Goal: Task Accomplishment & Management: Use online tool/utility

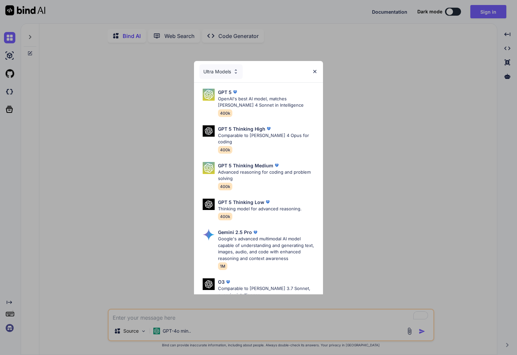
click at [316, 71] on img at bounding box center [315, 72] width 6 height 6
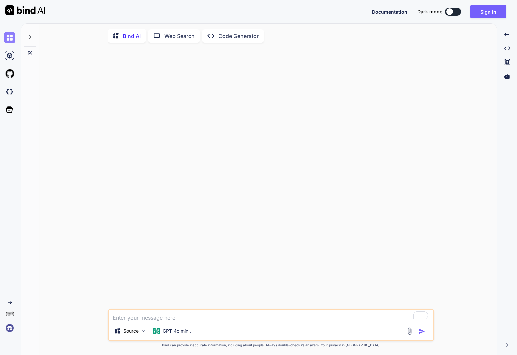
click at [8, 39] on img at bounding box center [9, 37] width 11 height 11
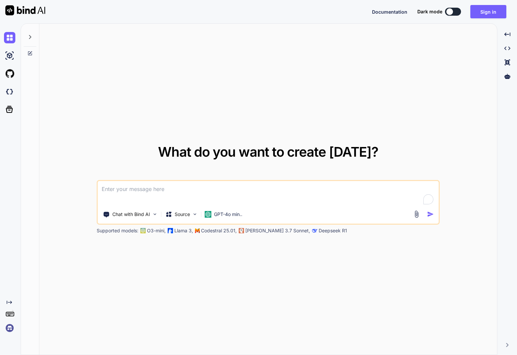
click at [30, 36] on icon at bounding box center [30, 37] width 2 height 4
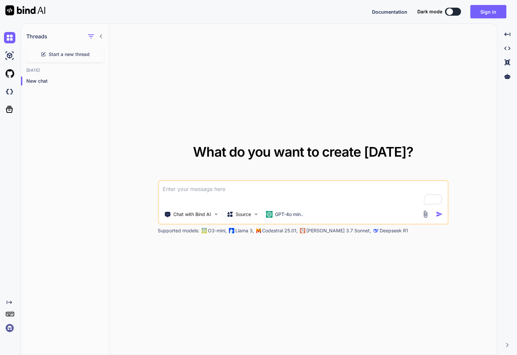
drag, startPoint x: 176, startPoint y: 189, endPoint x: 164, endPoint y: 186, distance: 12.3
click at [176, 189] on textarea "To enrich screen reader interactions, please activate Accessibility in Grammarl…" at bounding box center [303, 193] width 289 height 25
type textarea "x"
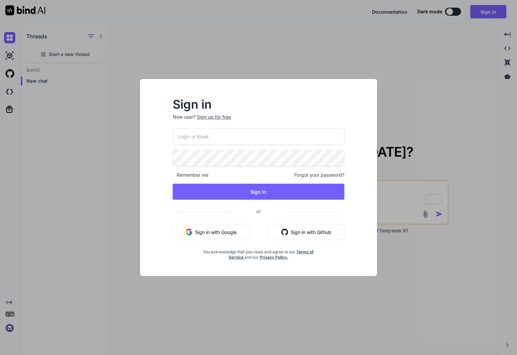
type input "[PERSON_NAME][EMAIL_ADDRESS][DOMAIN_NAME]"
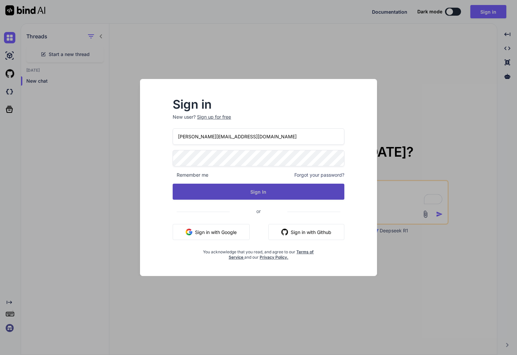
click at [275, 197] on button "Sign In" at bounding box center [258, 192] width 171 height 16
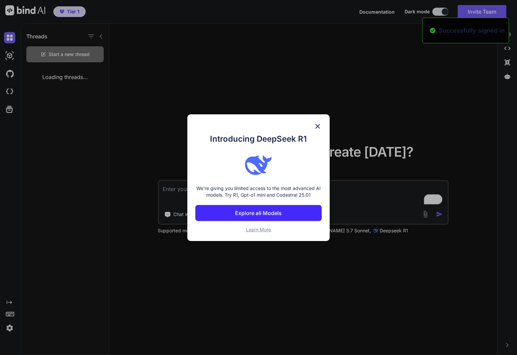
click at [213, 188] on p "We're giving you limited access to the most advanced AI models. Try R1, Gpt-o1 …" at bounding box center [258, 191] width 126 height 13
click at [317, 125] on img at bounding box center [318, 126] width 8 height 8
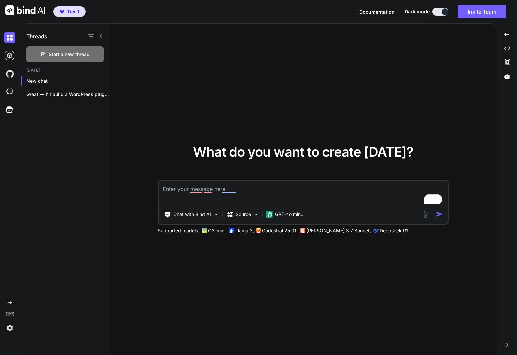
click at [246, 188] on textarea "To enrich screen reader interactions, please activate Accessibility in Grammarl…" at bounding box center [303, 193] width 289 height 25
drag, startPoint x: 246, startPoint y: 190, endPoint x: 151, endPoint y: 191, distance: 94.7
click at [151, 191] on div "What do you want to create [DATE]? Chat with Bind AI Source GPT-4o min.. Suppor…" at bounding box center [303, 190] width 388 height 332
type textarea "x"
type textarea "We want to create an ai bot"
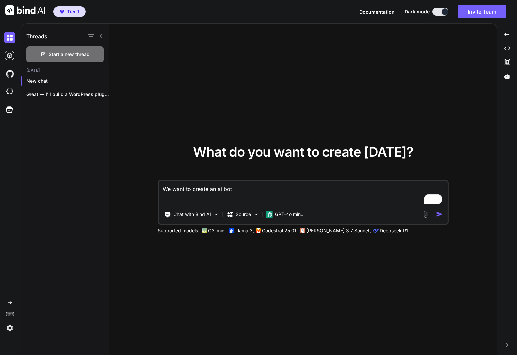
type textarea "x"
type textarea "We want to create an ai bot that can do a accurate search of"
type textarea "x"
type textarea "We want to create an ai bot that can do a accurate search of activities for ret…"
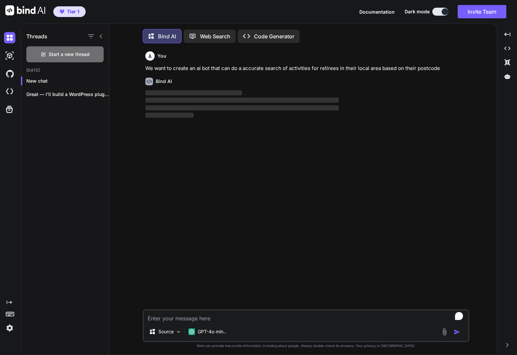
scroll to position [3, 0]
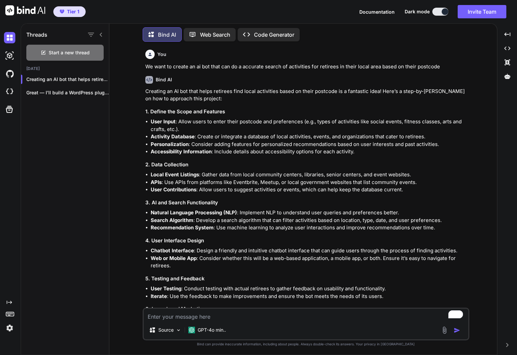
type textarea "x"
type textarea "Who is this voice"
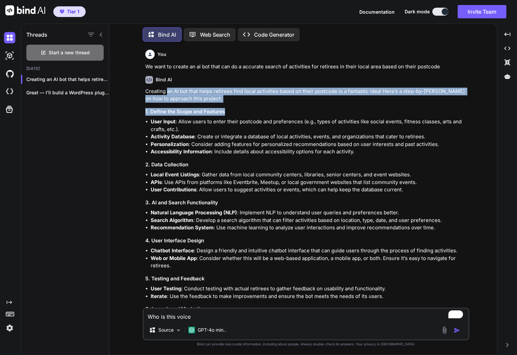
drag, startPoint x: 167, startPoint y: 92, endPoint x: 246, endPoint y: 125, distance: 86.1
click at [245, 125] on div "Creating an AI bot that helps retirees find local activities based on their pos…" at bounding box center [306, 263] width 323 height 350
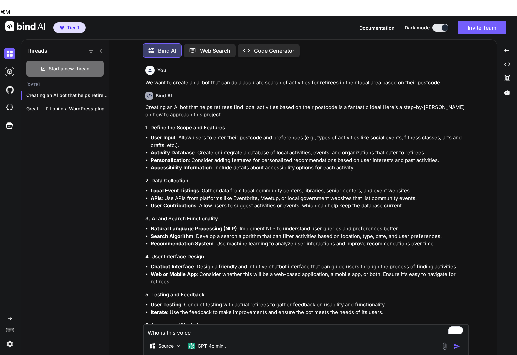
click at [248, 134] on li "User Input : Allow users to enter their postcode and preferences (e.g., types o…" at bounding box center [309, 141] width 317 height 15
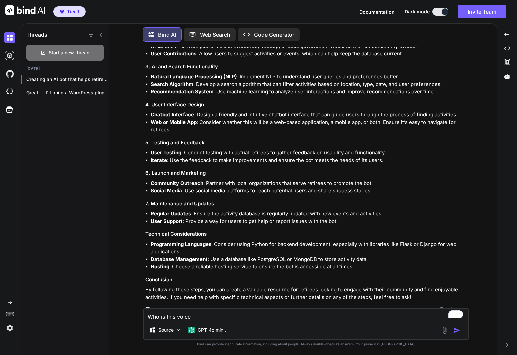
scroll to position [141, 0]
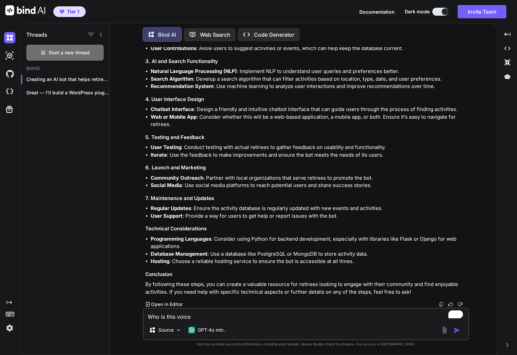
click at [200, 318] on textarea "Who is this voice" at bounding box center [306, 315] width 325 height 12
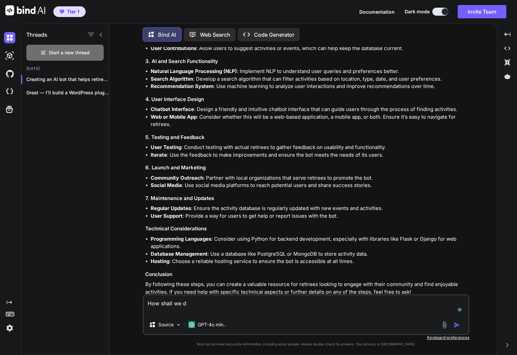
type textarea "How shall we do"
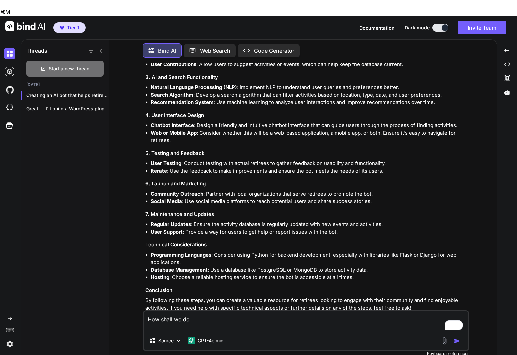
drag, startPoint x: 222, startPoint y: 309, endPoint x: 121, endPoint y: 298, distance: 101.3
click at [120, 299] on div "You We want to create an ai bot that can do a accurate search of activities for…" at bounding box center [306, 217] width 383 height 308
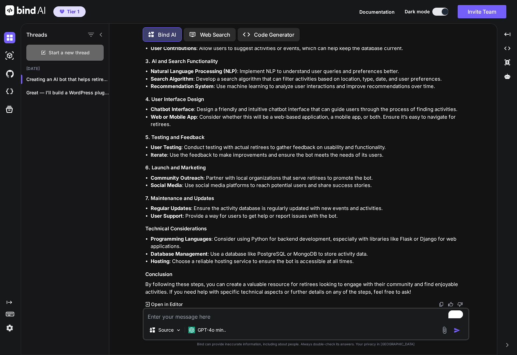
click at [68, 52] on span "Start a new thread" at bounding box center [69, 52] width 41 height 7
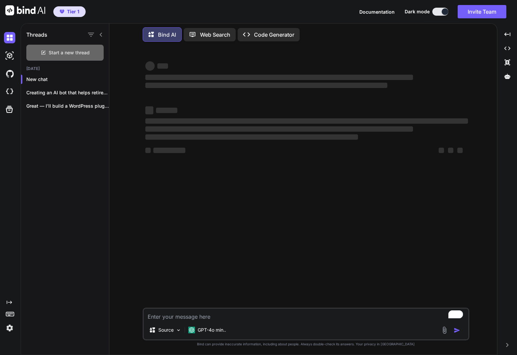
scroll to position [0, 0]
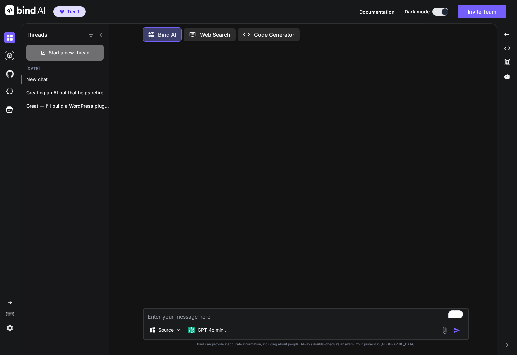
click at [186, 318] on textarea "To enrich screen reader interactions, please activate Accessibility in Grammarl…" at bounding box center [306, 315] width 325 height 12
paste textarea "[URL][DOMAIN_NAME]"
type textarea "[URL][DOMAIN_NAME]"
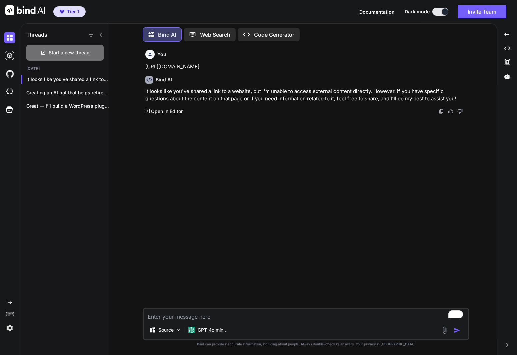
click at [167, 316] on textarea "To enrich screen reader interactions, please activate Accessibility in Grammarl…" at bounding box center [306, 315] width 325 height 12
click at [76, 104] on p "Great — I’ll build a WordPress plugin..." at bounding box center [67, 106] width 83 height 7
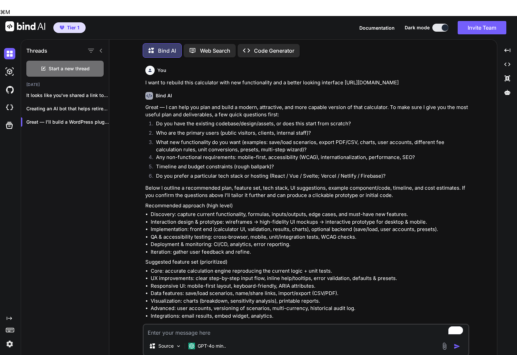
drag, startPoint x: 421, startPoint y: 67, endPoint x: 139, endPoint y: 65, distance: 281.5
click at [139, 65] on div "You I want to rebuild this calculator with new functionality and a better looki…" at bounding box center [306, 217] width 383 height 308
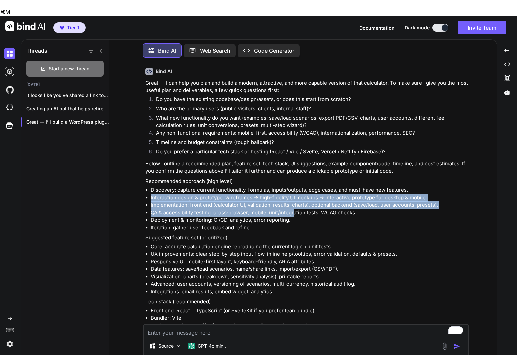
drag, startPoint x: 172, startPoint y: 178, endPoint x: 300, endPoint y: 195, distance: 129.5
click at [300, 195] on ul "Discovery: capture current functionality, formulas, inputs/outputs, edge cases,…" at bounding box center [306, 208] width 323 height 45
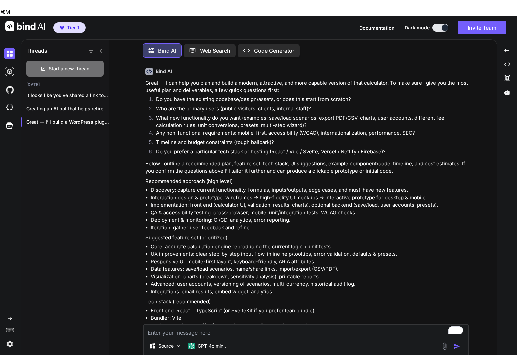
click at [300, 209] on li "QA & accessibility testing: cross‑browser, mobile, unit/integration tests, WCAG…" at bounding box center [309, 213] width 317 height 8
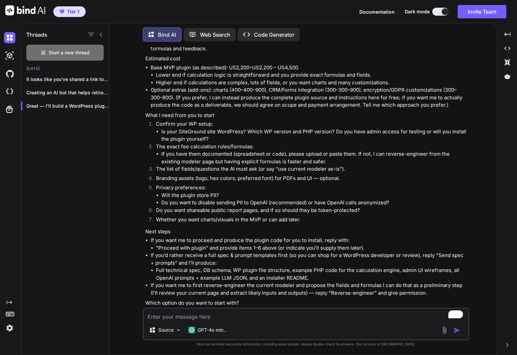
scroll to position [3164, 0]
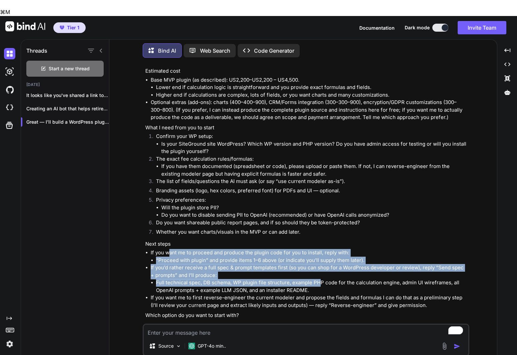
drag, startPoint x: 171, startPoint y: 230, endPoint x: 317, endPoint y: 262, distance: 150.3
click at [317, 262] on ul "If you want me to proceed and produce the plugin code for you to install, reply…" at bounding box center [306, 279] width 323 height 60
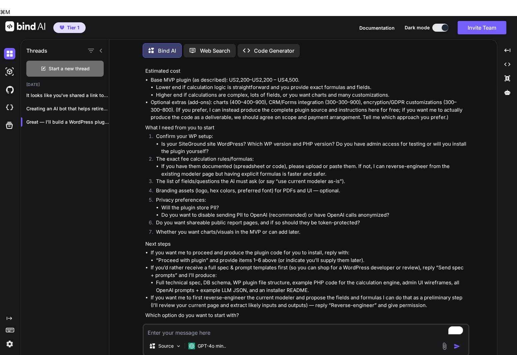
click at [317, 279] on li "Full technical spec, DB schema, WP plugin file structure, example PHP code for …" at bounding box center [312, 286] width 312 height 15
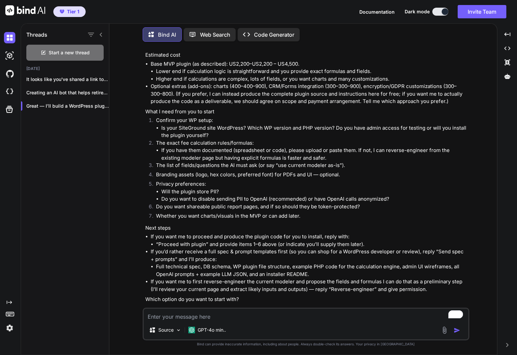
drag, startPoint x: 238, startPoint y: 251, endPoint x: 318, endPoint y: 272, distance: 83.4
click at [318, 272] on ul "If you want me to proceed and produce the plugin code for you to install, reply…" at bounding box center [306, 263] width 323 height 60
click at [318, 278] on li "If you want me to first reverse-engineer the current modeler and propose the fi…" at bounding box center [309, 285] width 317 height 15
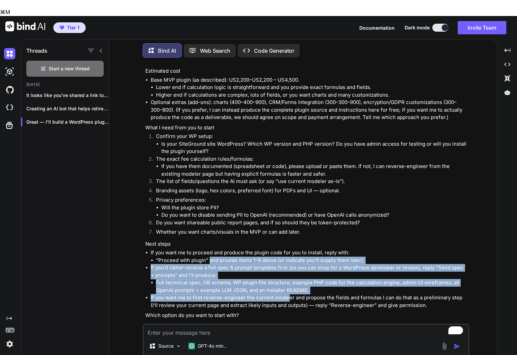
drag, startPoint x: 213, startPoint y: 243, endPoint x: 297, endPoint y: 275, distance: 89.3
click at [297, 275] on ul "If you want me to proceed and produce the plugin code for you to install, reply…" at bounding box center [306, 279] width 323 height 60
click at [297, 294] on li "If you want me to first reverse-engineer the current modeler and propose the fi…" at bounding box center [309, 301] width 317 height 15
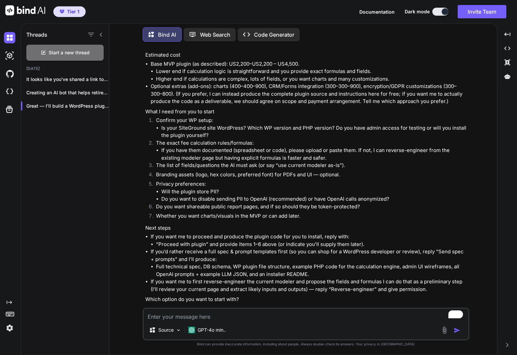
click at [275, 33] on p "Code Generator" at bounding box center [274, 35] width 40 height 8
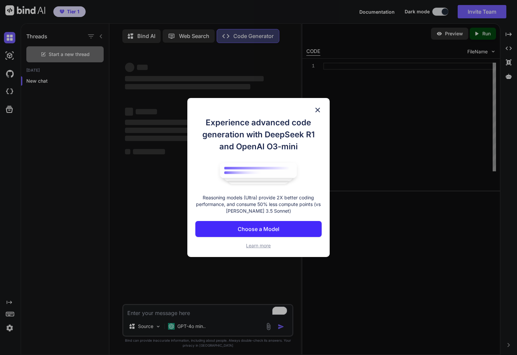
click at [319, 112] on img at bounding box center [318, 110] width 8 height 8
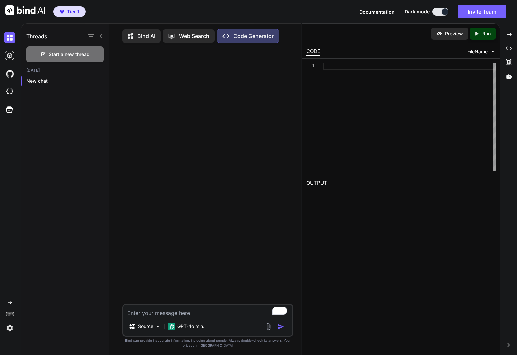
click at [203, 38] on p "Web Search" at bounding box center [194, 36] width 30 height 8
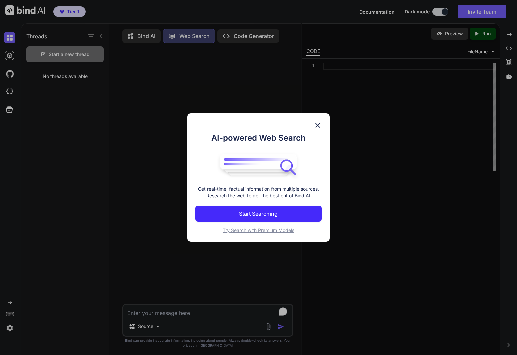
scroll to position [3, 0]
click at [317, 123] on img at bounding box center [318, 125] width 8 height 8
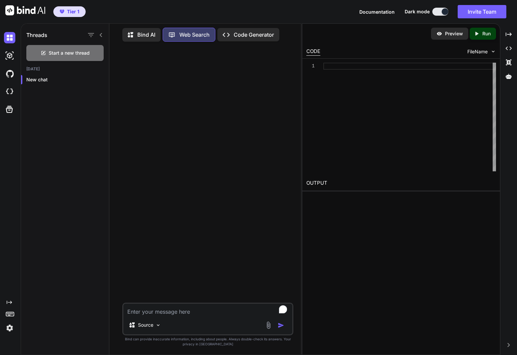
click at [144, 33] on p "Bind AI" at bounding box center [146, 35] width 18 height 8
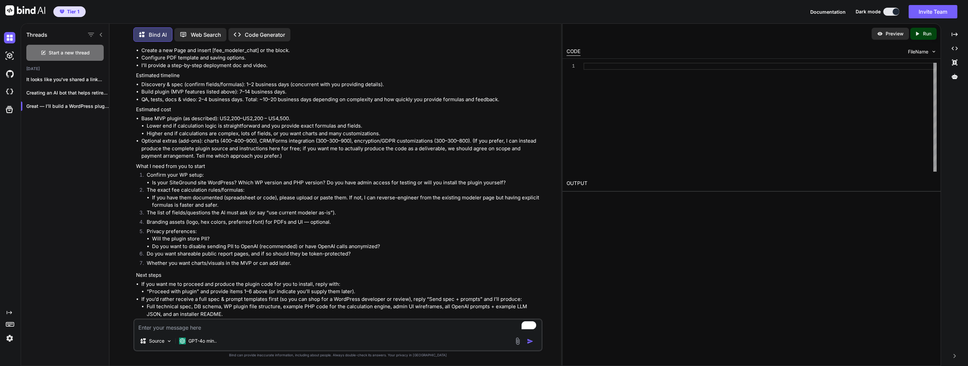
scroll to position [2996, 0]
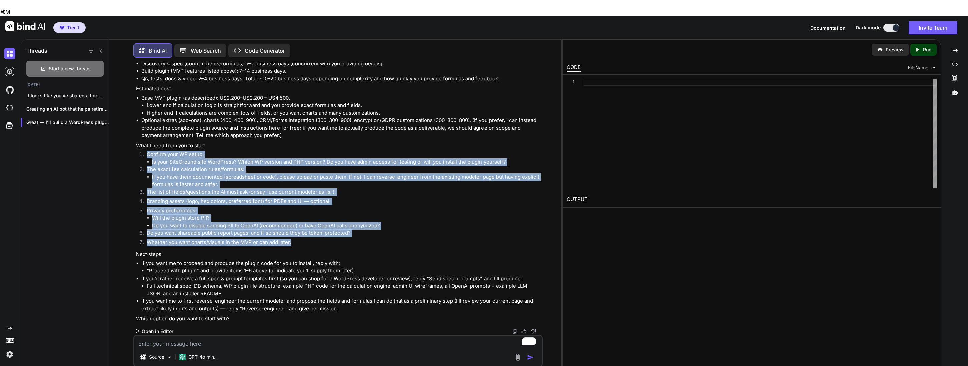
drag, startPoint x: 328, startPoint y: 225, endPoint x: 137, endPoint y: 134, distance: 211.7
click at [137, 150] on ol "Confirm your WP setup: Is your SiteGround site WordPress? Which WP version and …" at bounding box center [339, 198] width 406 height 97
copy ol "Confirm your WP setup: Is your SiteGround site WordPress? Which WP version and …"
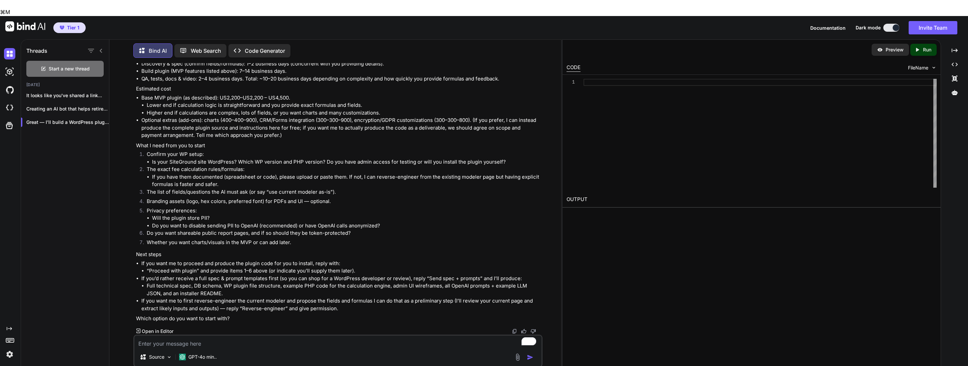
click at [214, 335] on textarea "To enrich screen reader interactions, please activate Accessibility in Grammarl…" at bounding box center [338, 341] width 408 height 12
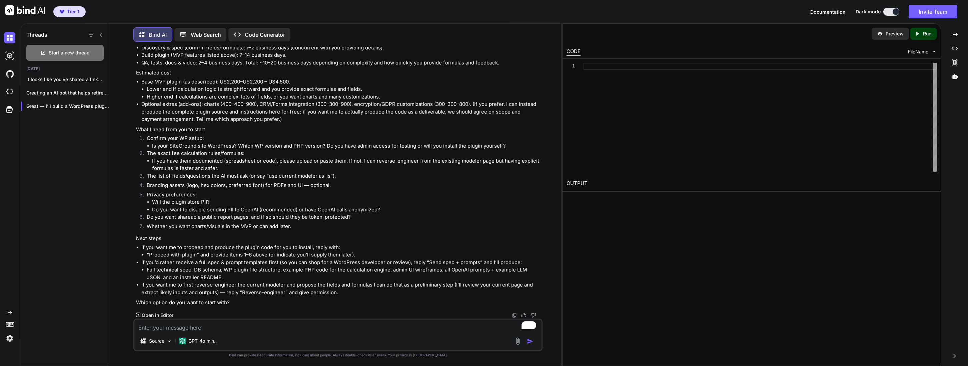
paste textarea "Confirm your WP setup: Is your SiteGround site WordPress? Which WP version and …"
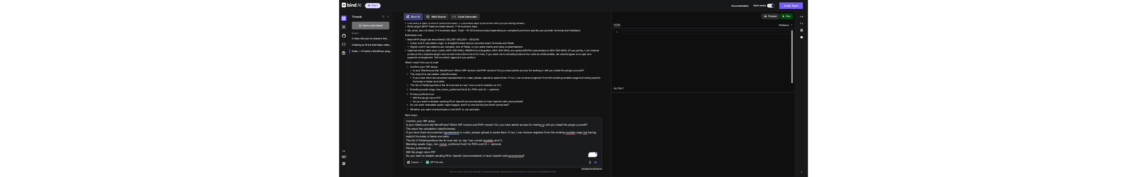
scroll to position [1, 0]
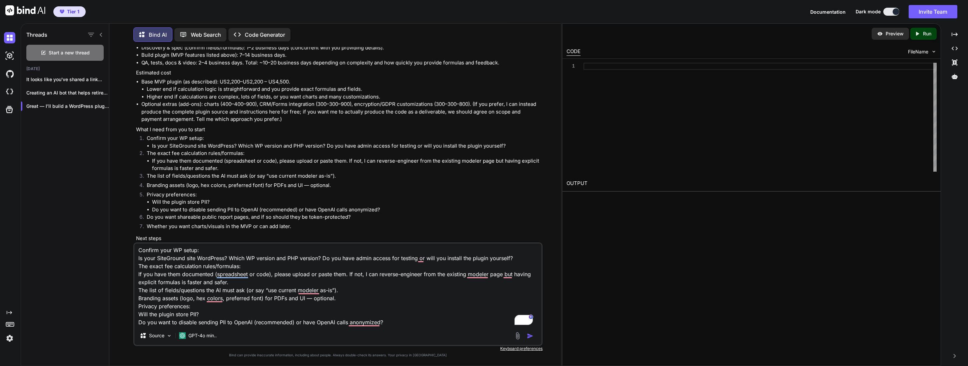
click at [139, 250] on textarea "Confirm your WP setup: Is your SiteGround site WordPress? Which WP version and …" at bounding box center [338, 284] width 408 height 83
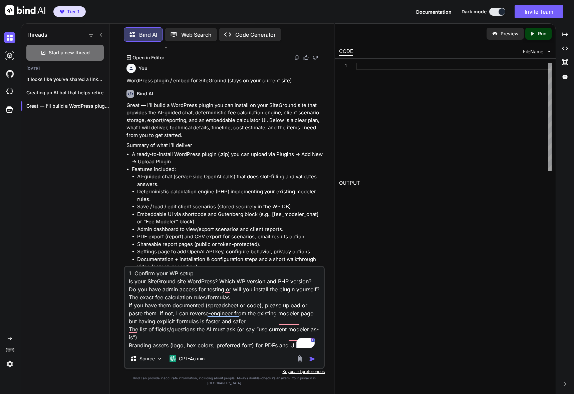
scroll to position [3916, 0]
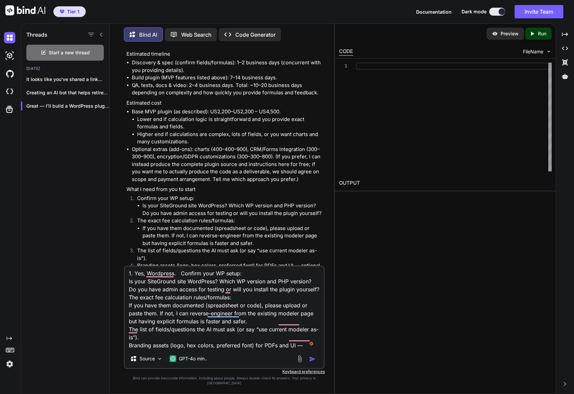
paste textarea "PHP [DATE]"
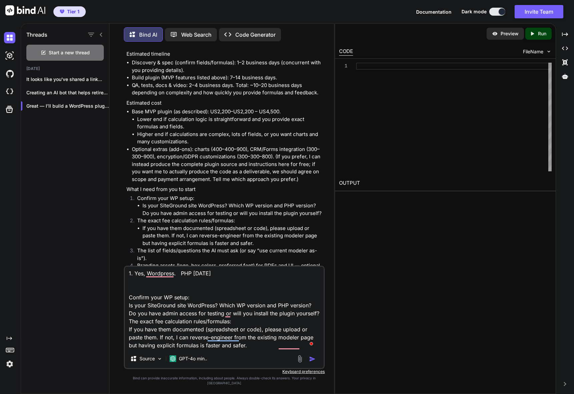
click at [178, 280] on textarea "1. Yes, Wordpress. PHP [DATE] Confirm your WP setup: Is your SiteGround site Wo…" at bounding box center [224, 308] width 199 height 83
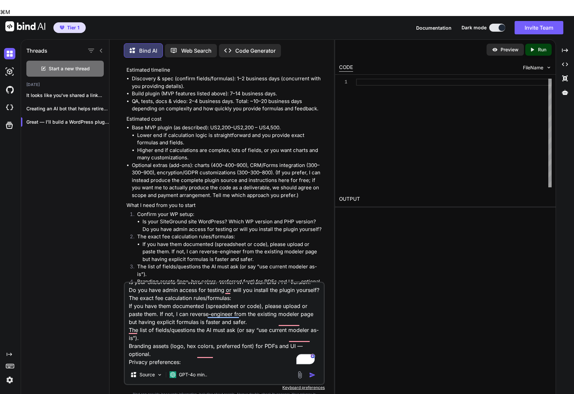
scroll to position [0, 0]
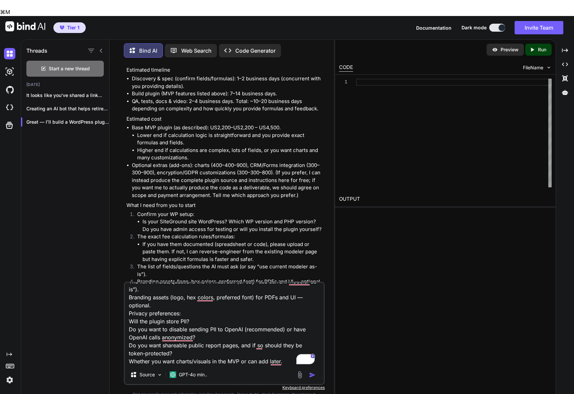
drag, startPoint x: 146, startPoint y: 298, endPoint x: 219, endPoint y: 360, distance: 95.1
click at [219, 355] on div "1. Yes, Wordpress. No Wordpress install at the moment. PHP [DATE]. I am the adm…" at bounding box center [224, 333] width 201 height 103
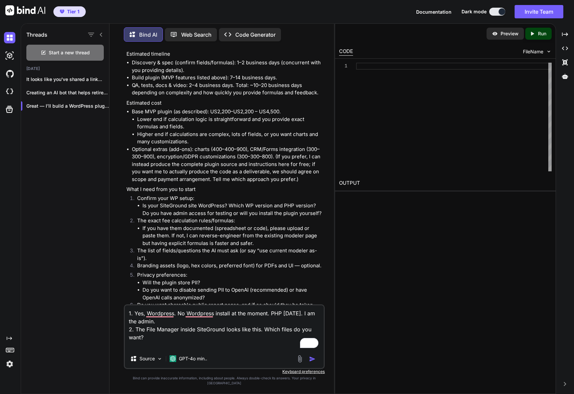
click at [299, 355] on img at bounding box center [300, 359] width 8 height 8
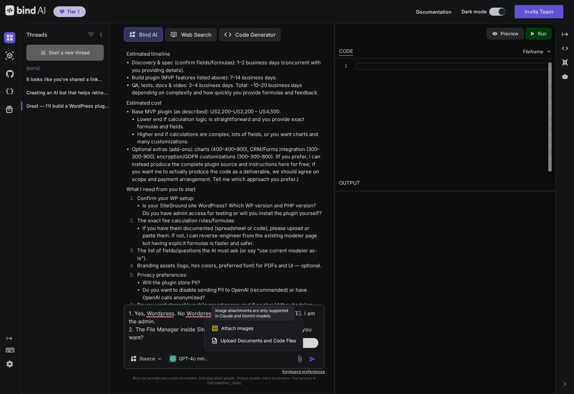
click at [236, 332] on span "Attach Images" at bounding box center [237, 328] width 32 height 7
click at [230, 344] on span "Upload Documents and Code Files" at bounding box center [257, 340] width 75 height 7
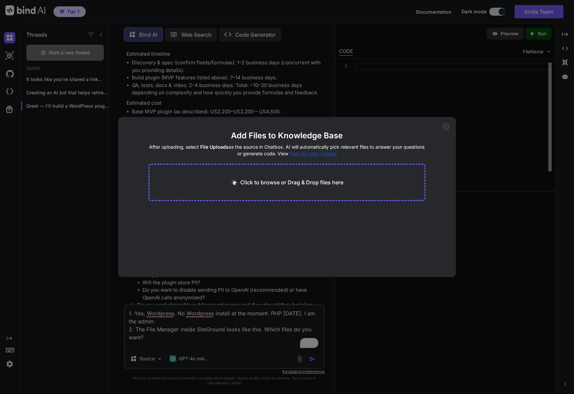
click at [296, 184] on p "Click to browse or Drag & Drop files here" at bounding box center [291, 182] width 103 height 8
click at [341, 99] on div "Add Files to Knowledge Base After uploading, select File Uploads as the source …" at bounding box center [287, 197] width 574 height 394
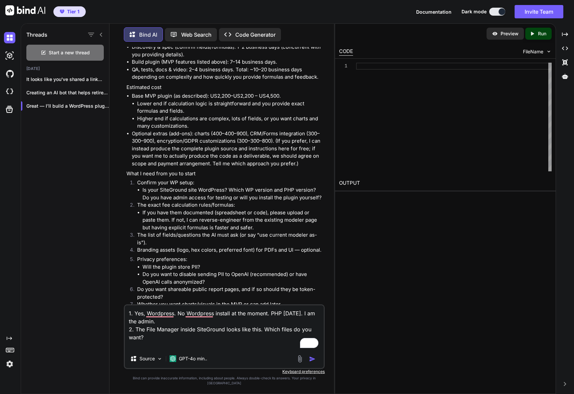
scroll to position [3939, 0]
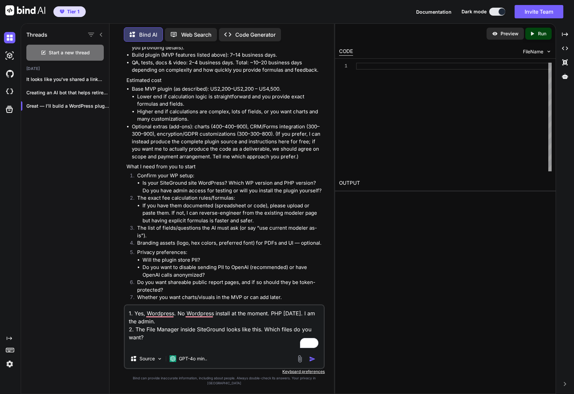
click at [164, 347] on textarea "1. Yes, Wordpress. No Wordpress install at the moment. PHP [DATE]. I am the adm…" at bounding box center [224, 327] width 199 height 44
paste textarea "Explorer Editor [DOMAIN_NAME] public_html Name Date Modified Permissions Inodes…"
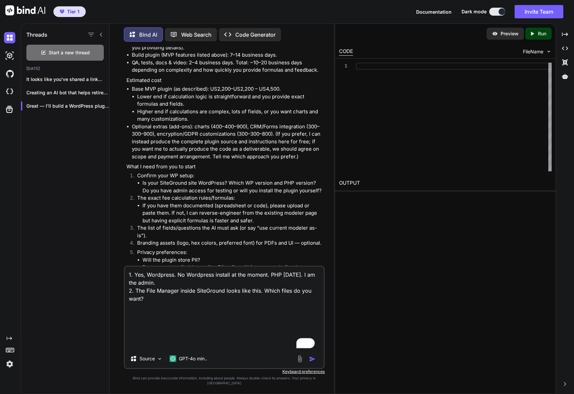
scroll to position [0, 0]
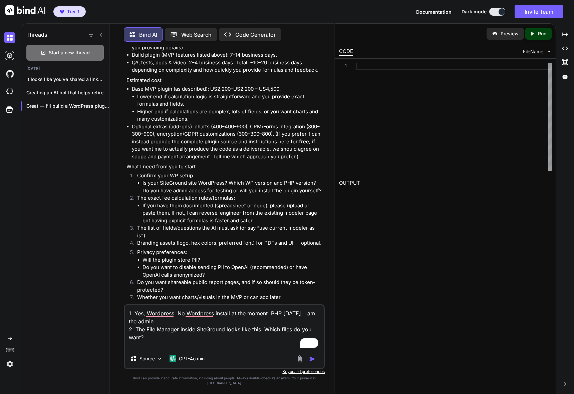
click at [250, 323] on textarea "1. Yes, Wordpress. No Wordpress install at the moment. PHP [DATE]. I am the adm…" at bounding box center [224, 327] width 199 height 44
click at [142, 347] on textarea "1. Yes, Wordpress. No Wordpress install at the moment. PHP [DATE]. I am the adm…" at bounding box center [224, 327] width 199 height 44
paste textarea "~ [DOMAIN_NAME] く■ public_html › .well-known › application > asset| > landing_p…"
type textarea "1. Yes, Wordpress. No Wordpress install at the moment. PHP [DATE]. I am the adm…"
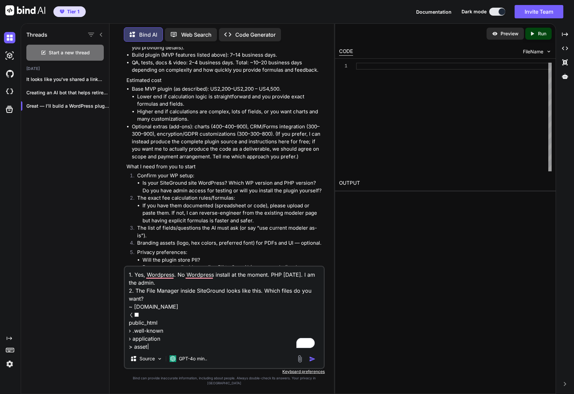
scroll to position [81, 0]
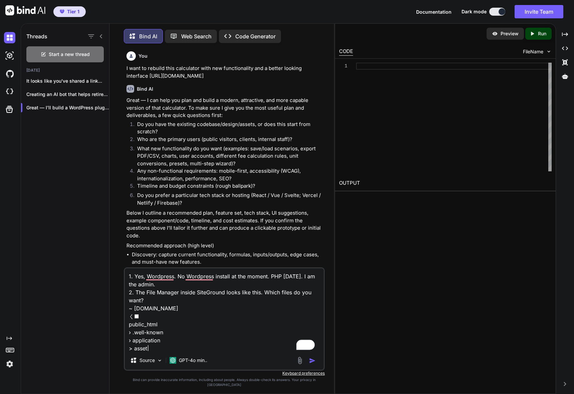
scroll to position [81, 0]
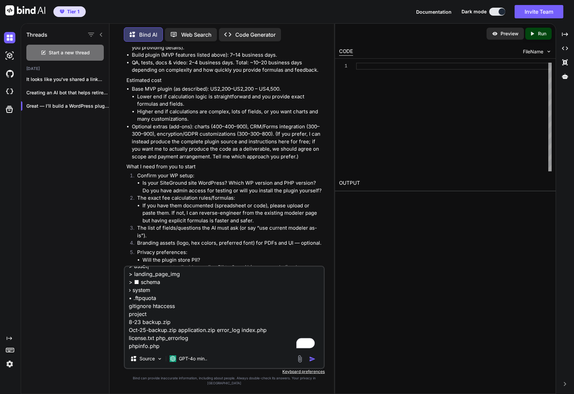
type textarea "x"
type textarea "1. Yes, Wordpress. No Wordpress install at the moment. PHP [DATE]. I am the adm…"
type textarea "x"
type textarea "1. Yes, Wordpress. No Wordpress install at the moment. PHP 7.3.33. I am the adm…"
type textarea "x"
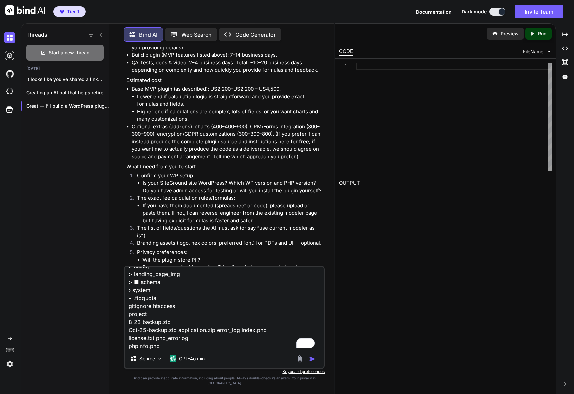
scroll to position [97, 0]
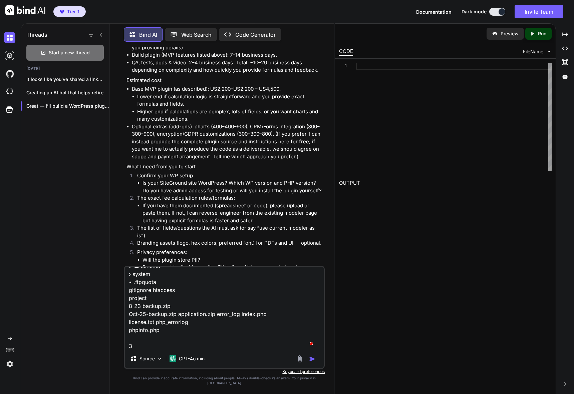
type textarea "1. Yes, Wordpress. No Wordpress install at the moment. PHP 7.3.33. I am the adm…"
type textarea "x"
type textarea "1. Yes, Wordpress. No Wordpress install at the moment. PHP 7.3.33. I am the adm…"
type textarea "x"
type textarea "1. Yes, Wordpress. No Wordpress install at the moment. PHP 7.3.33. I am the adm…"
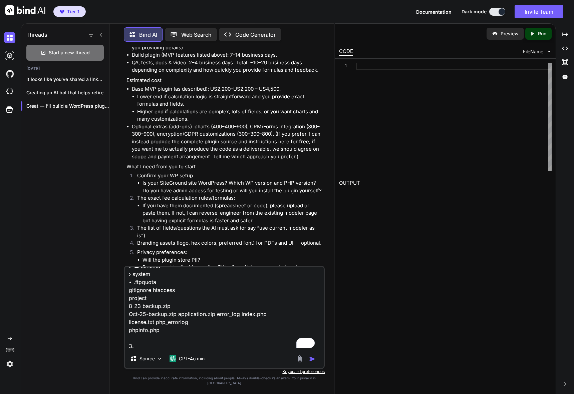
type textarea "x"
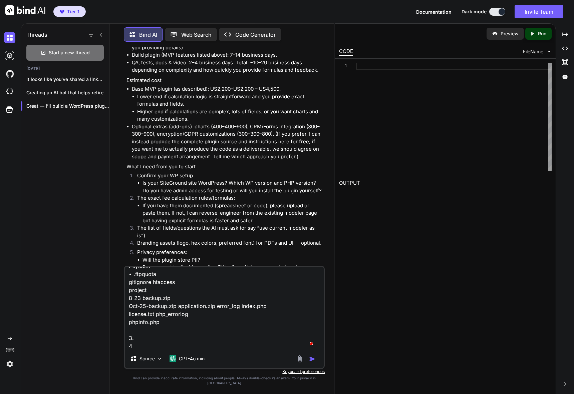
scroll to position [105, 0]
type textarea "1. Yes, Wordpress. No Wordpress install at the moment. PHP 7.3.33. I am the adm…"
type textarea "x"
type textarea "1. Yes, Wordpress. No Wordpress install at the moment. PHP 7.3.33. I am the adm…"
type textarea "x"
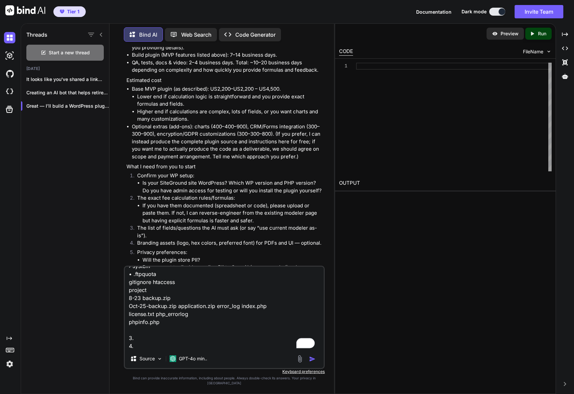
type textarea "1. Yes, Wordpress. No Wordpress install at the moment. PHP 7.3.33. I am the adm…"
click at [301, 363] on img at bounding box center [300, 359] width 8 height 8
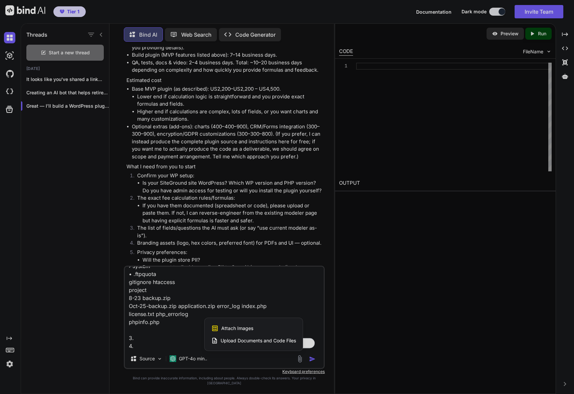
click at [255, 344] on span "Upload Documents and Code Files" at bounding box center [257, 340] width 75 height 7
type textarea "x"
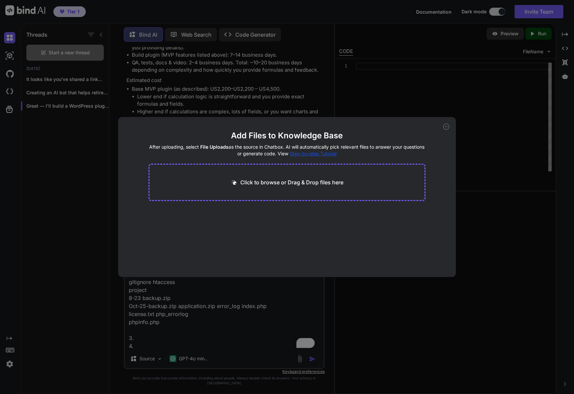
click at [261, 182] on p "Click to browse or Drag & Drop files here" at bounding box center [291, 182] width 103 height 8
click at [532, 341] on div "Add Files to Knowledge Base After uploading, select File Uploads as the source …" at bounding box center [287, 197] width 574 height 394
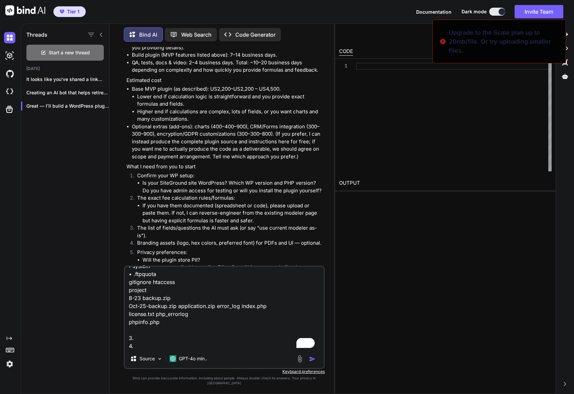
click at [143, 338] on textarea "1. Yes, Wordpress. No Wordpress install at the moment. PHP 7.3.33. I am the adm…" at bounding box center [224, 308] width 199 height 83
click at [145, 343] on textarea "1. Yes, Wordpress. No Wordpress install at the moment. PHP 7.3.33. I am the adm…" at bounding box center [224, 308] width 199 height 83
click at [148, 349] on textarea "1. Yes, Wordpress. No Wordpress install at the moment. PHP 7.3.33. I am the adm…" at bounding box center [224, 308] width 199 height 83
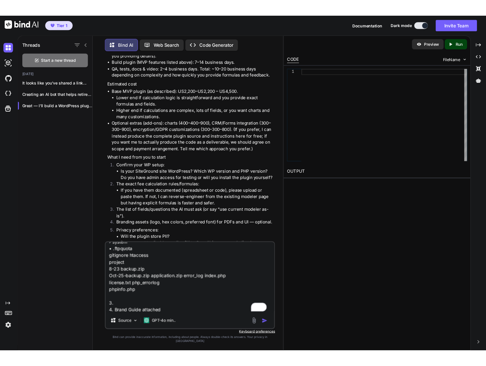
scroll to position [105, 0]
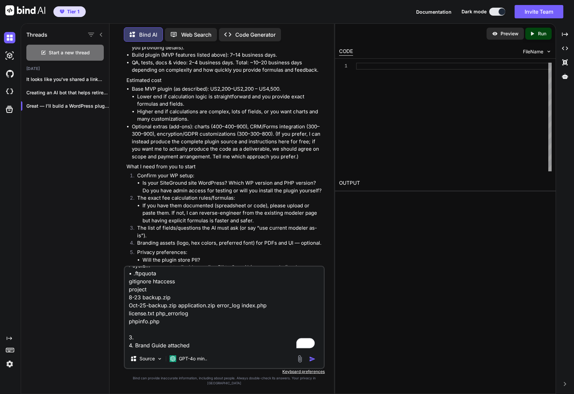
click at [301, 363] on img at bounding box center [300, 359] width 8 height 8
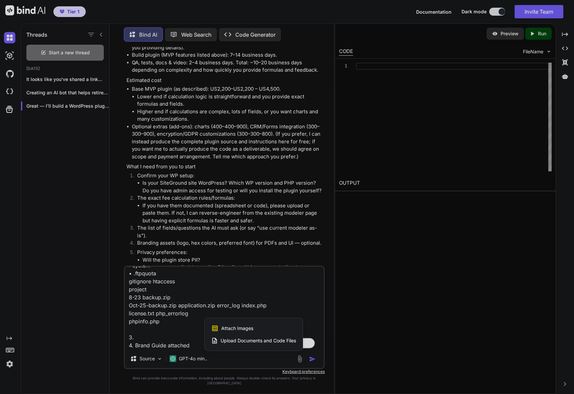
click at [264, 343] on span "Upload Documents and Code Files" at bounding box center [257, 340] width 75 height 7
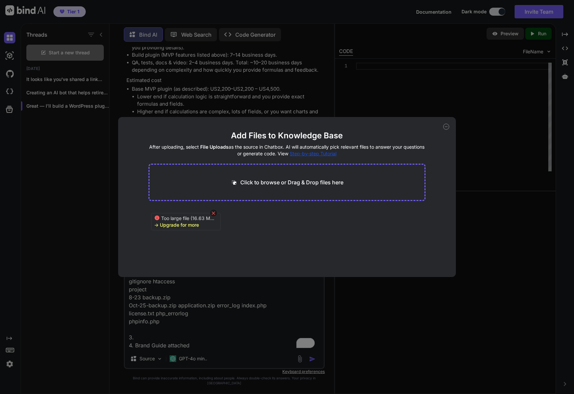
click at [214, 212] on icon at bounding box center [213, 213] width 6 height 6
click at [320, 169] on div "Click to browse or Drag & Drop files here" at bounding box center [286, 182] width 277 height 37
click at [308, 181] on p "Click to browse or Drag & Drop files here" at bounding box center [291, 182] width 103 height 8
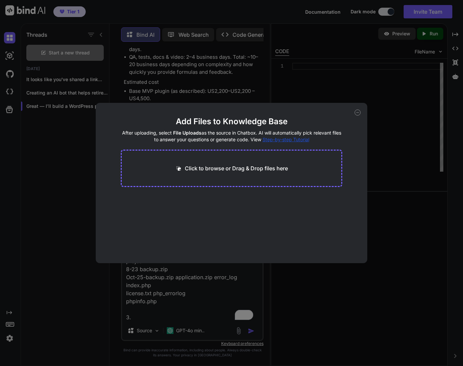
scroll to position [5002, 0]
click at [334, 245] on button "Finish" at bounding box center [330, 242] width 23 height 13
click at [343, 101] on div "Add Files to Knowledge Base After uploading, select File Uploads as the source …" at bounding box center [231, 183] width 463 height 366
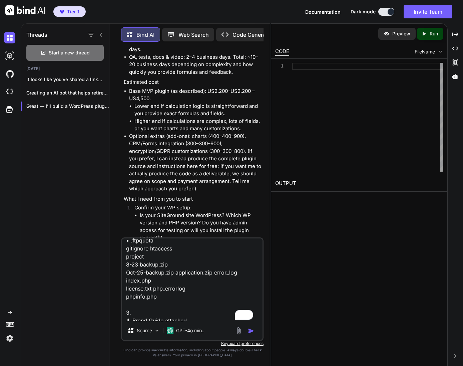
scroll to position [0, 0]
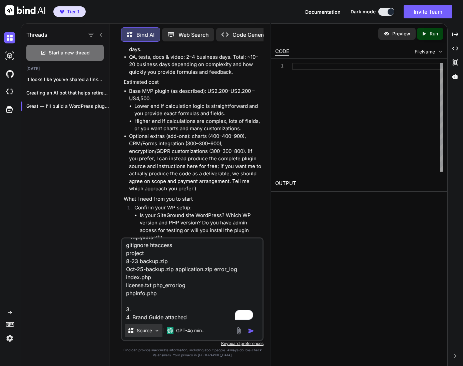
click at [149, 329] on p "Source" at bounding box center [144, 330] width 15 height 7
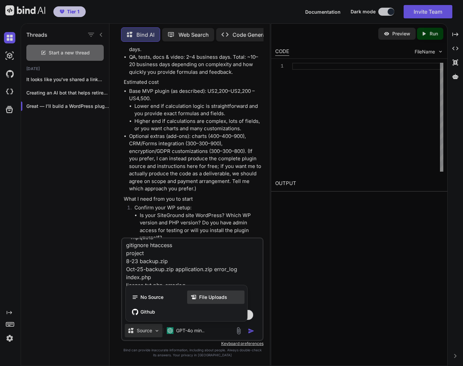
click at [206, 296] on span "File Uploads" at bounding box center [213, 296] width 28 height 7
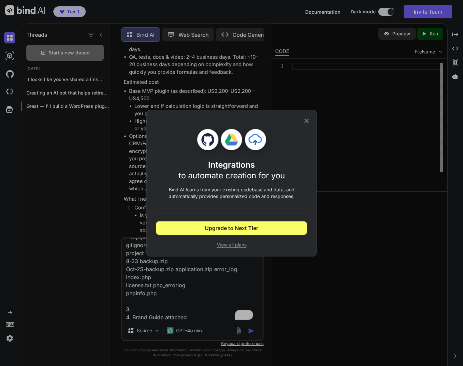
click at [225, 244] on span "View all plans" at bounding box center [231, 244] width 151 height 7
click at [308, 119] on icon at bounding box center [306, 120] width 7 height 7
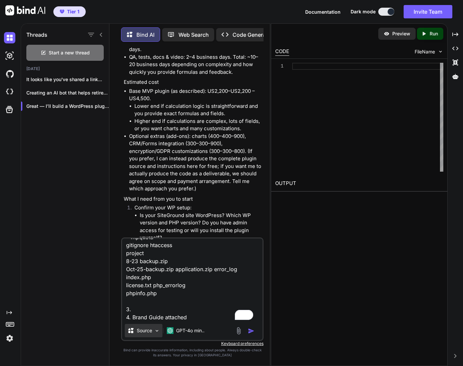
click at [156, 332] on img at bounding box center [157, 330] width 6 height 6
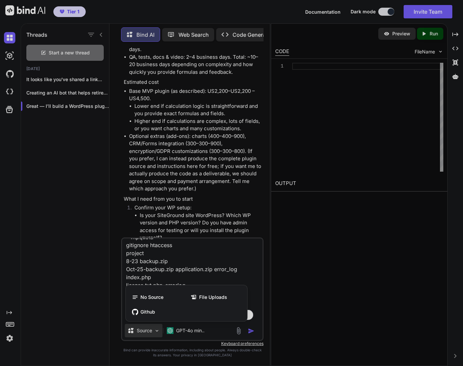
click at [238, 333] on div at bounding box center [231, 183] width 463 height 366
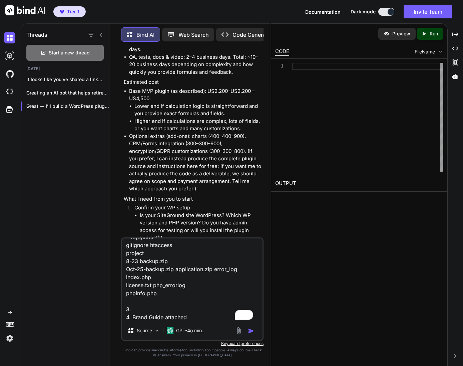
click at [239, 332] on img at bounding box center [239, 330] width 8 height 8
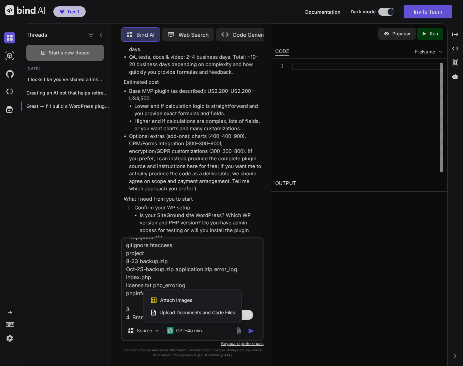
click at [183, 314] on span "Upload Documents and Code Files" at bounding box center [196, 312] width 75 height 7
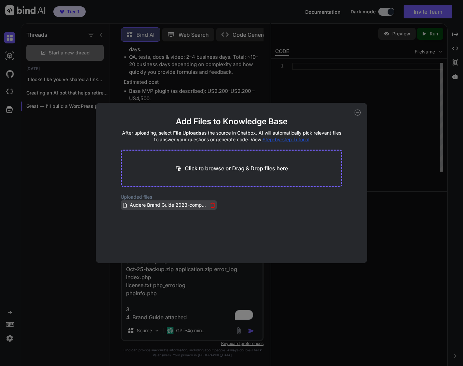
click at [173, 207] on span "Audere Brand Guide 2023-compressed.pdf" at bounding box center [168, 205] width 79 height 8
click at [377, 173] on div "Add Files to Knowledge Base After uploading, select File Uploads as the source …" at bounding box center [231, 183] width 463 height 366
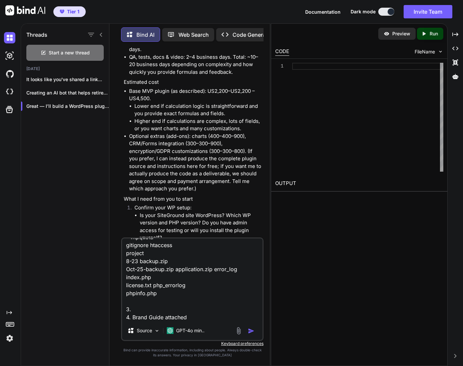
click at [177, 317] on textarea "1. Yes, Wordpress. No Wordpress install at the moment. PHP 7.3.33. I am the adm…" at bounding box center [192, 279] width 140 height 83
click at [178, 316] on textarea "1. Yes, Wordpress. No Wordpress install at the moment. PHP 7.3.33. I am the adm…" at bounding box center [192, 279] width 140 height 83
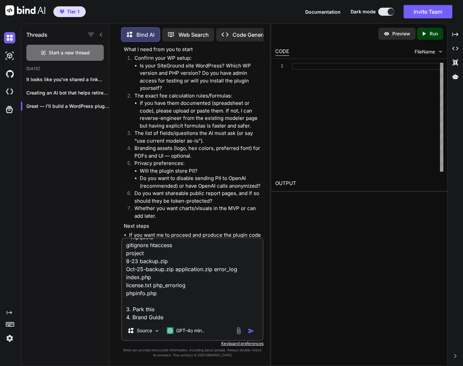
scroll to position [5152, 0]
click at [179, 316] on textarea "1. Yes, Wordpress. No Wordpress install at the moment. PHP 7.3.33. I am the adm…" at bounding box center [192, 279] width 140 height 83
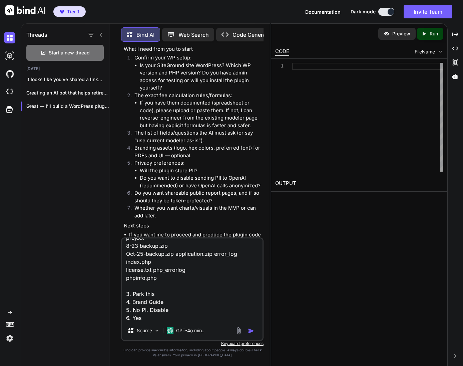
scroll to position [137, 0]
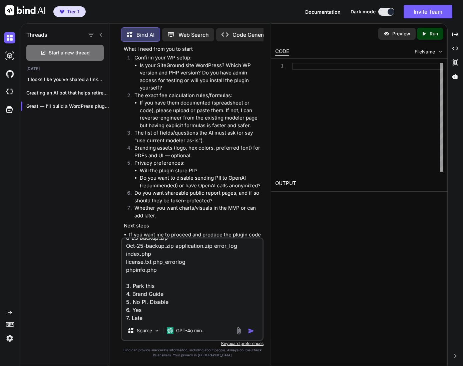
type textarea "1. Yes, Wordpress. No Wordpress install at the moment. PHP 7.3.33. I am the adm…"
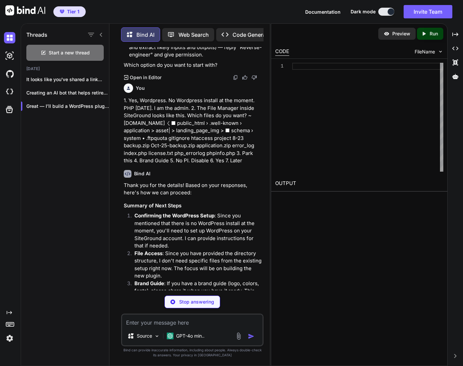
scroll to position [5446, 0]
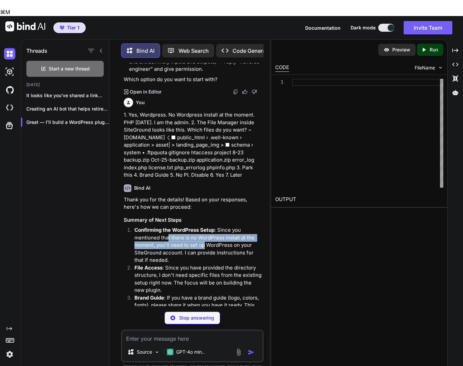
drag, startPoint x: 174, startPoint y: 205, endPoint x: 214, endPoint y: 215, distance: 41.1
click at [214, 226] on p "Confirming the WordPress Setup : Since you mentioned that there is no WordPress…" at bounding box center [197, 245] width 127 height 38
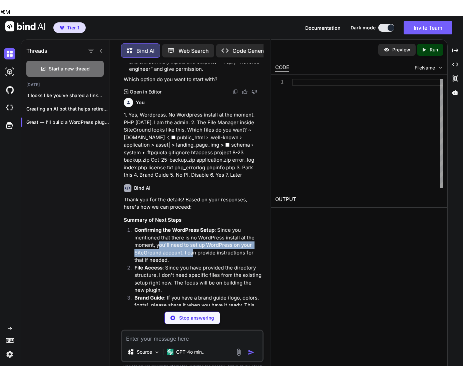
click at [208, 226] on p "Confirming the WordPress Setup : Since you mentioned that there is no WordPress…" at bounding box center [197, 245] width 127 height 38
click at [210, 226] on p "Confirming the WordPress Setup : Since you mentioned that there is no WordPress…" at bounding box center [197, 245] width 127 height 38
drag, startPoint x: 187, startPoint y: 226, endPoint x: 216, endPoint y: 229, distance: 29.2
click at [215, 229] on p "Confirming the WordPress Setup : Since you mentioned that there is no WordPress…" at bounding box center [197, 245] width 127 height 38
click at [216, 229] on p "Confirming the WordPress Setup : Since you mentioned that there is no WordPress…" at bounding box center [197, 245] width 127 height 38
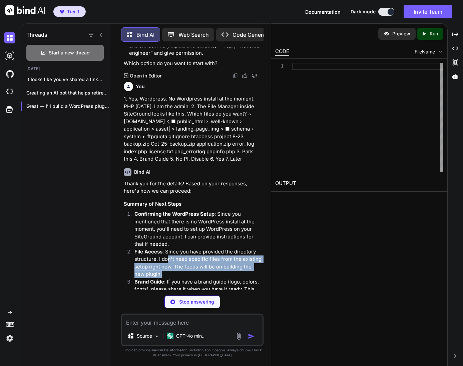
drag, startPoint x: 206, startPoint y: 254, endPoint x: 230, endPoint y: 259, distance: 24.5
click at [228, 258] on p "File Access : Since you have provided the directory structure, I don't need spe…" at bounding box center [197, 263] width 127 height 30
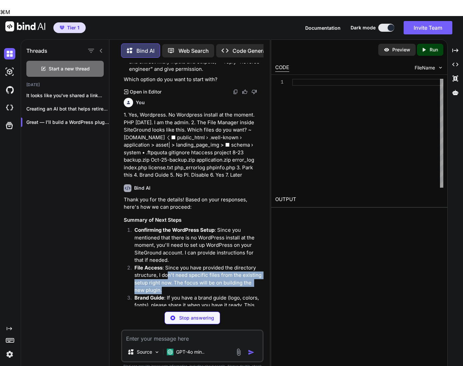
click at [230, 264] on p "File Access : Since you have provided the directory structure, I don't need spe…" at bounding box center [197, 279] width 127 height 30
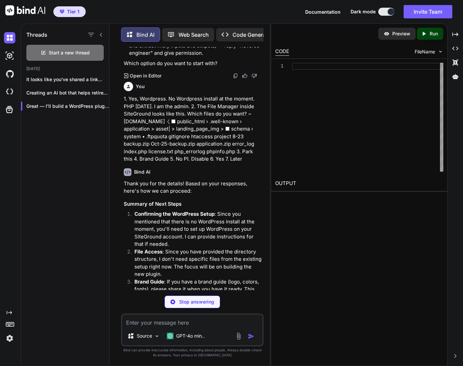
drag, startPoint x: 198, startPoint y: 251, endPoint x: 222, endPoint y: 254, distance: 24.6
click at [219, 254] on p "File Access : Since you have provided the directory structure, I don't need spe…" at bounding box center [197, 263] width 127 height 30
click at [222, 254] on p "File Access : Since you have provided the directory structure, I don't need spe…" at bounding box center [197, 263] width 127 height 30
drag, startPoint x: 207, startPoint y: 258, endPoint x: 238, endPoint y: 259, distance: 31.7
click at [233, 258] on p "File Access : Since you have provided the directory structure, I don't need spe…" at bounding box center [197, 263] width 127 height 30
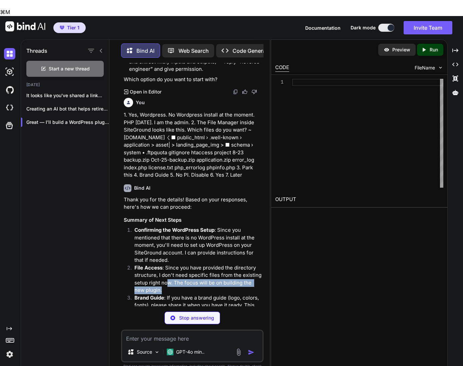
click at [238, 264] on p "File Access : Since you have provided the directory structure, I don't need spe…" at bounding box center [197, 279] width 127 height 30
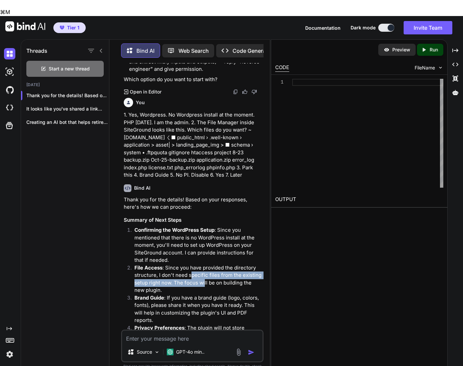
drag, startPoint x: 204, startPoint y: 246, endPoint x: 227, endPoint y: 251, distance: 23.5
click at [217, 264] on p "File Access : Since you have provided the directory structure, I don't need spe…" at bounding box center [197, 279] width 127 height 30
click at [227, 264] on p "File Access : Since you have provided the directory structure, I don't need spe…" at bounding box center [197, 279] width 127 height 30
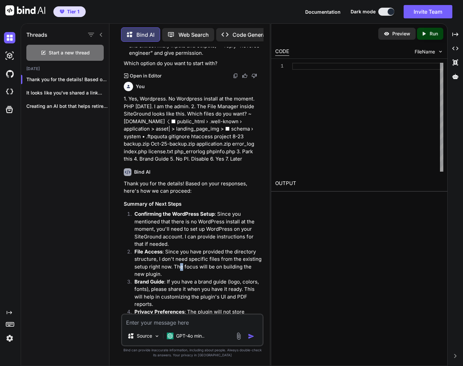
drag, startPoint x: 181, startPoint y: 246, endPoint x: 233, endPoint y: 254, distance: 53.3
click at [214, 253] on p "File Access : Since you have provided the directory structure, I don't need spe…" at bounding box center [197, 263] width 127 height 30
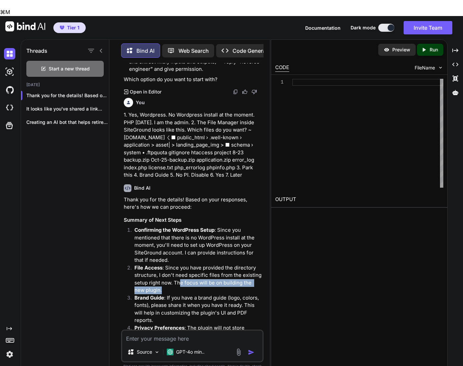
click at [233, 264] on p "File Access : Since you have provided the directory structure, I don't need spe…" at bounding box center [197, 279] width 127 height 30
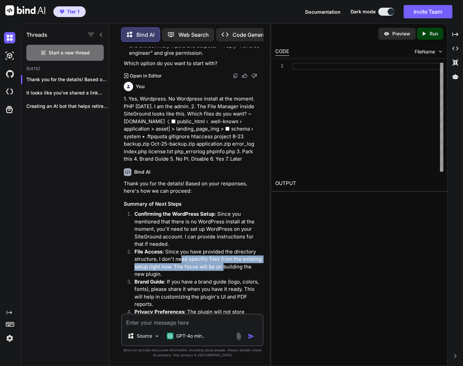
drag, startPoint x: 182, startPoint y: 239, endPoint x: 226, endPoint y: 250, distance: 45.1
click at [225, 250] on p "File Access : Since you have provided the directory structure, I don't need spe…" at bounding box center [197, 263] width 127 height 30
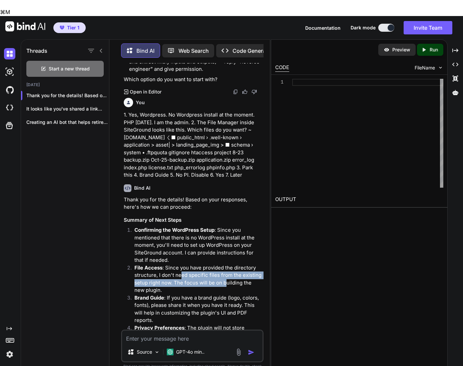
click at [226, 264] on p "File Access : Since you have provided the directory structure, I don't need spe…" at bounding box center [197, 279] width 127 height 30
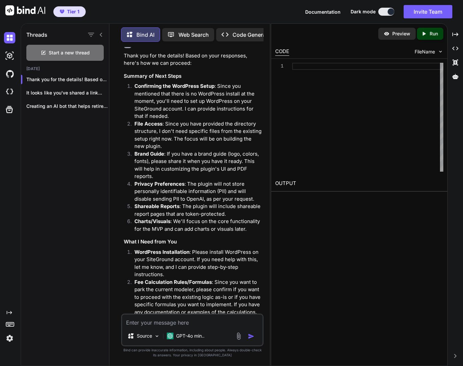
scroll to position [5644, 0]
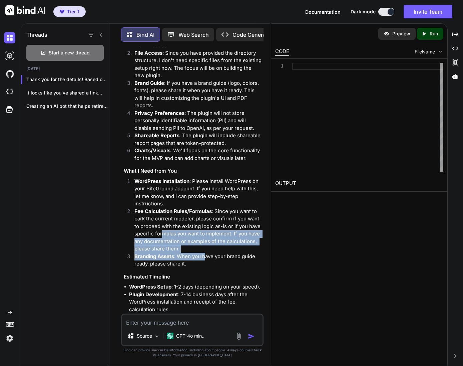
drag, startPoint x: 162, startPoint y: 214, endPoint x: 206, endPoint y: 236, distance: 49.8
click at [206, 236] on ol "WordPress Installation : Please install WordPress on your SiteGround account. I…" at bounding box center [193, 222] width 138 height 90
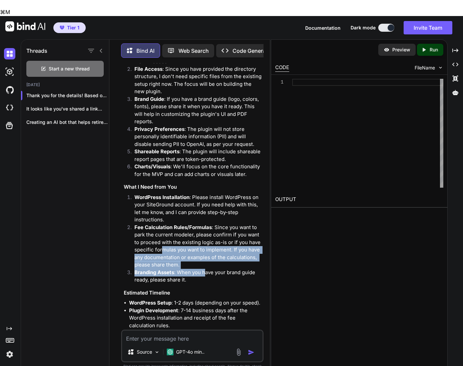
click at [206, 268] on p "Branding Assets : When you have your brand guide ready, please share it." at bounding box center [197, 275] width 127 height 15
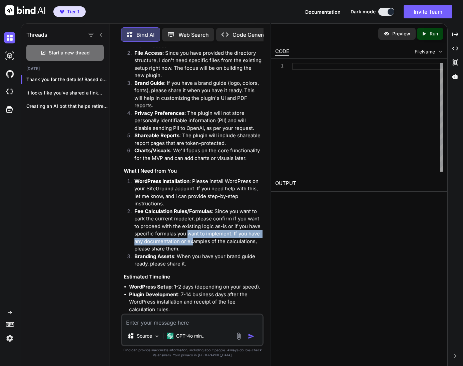
drag, startPoint x: 198, startPoint y: 228, endPoint x: 220, endPoint y: 237, distance: 23.5
click at [215, 236] on ol "WordPress Installation : Please install WordPress on your SiteGround account. I…" at bounding box center [193, 222] width 138 height 90
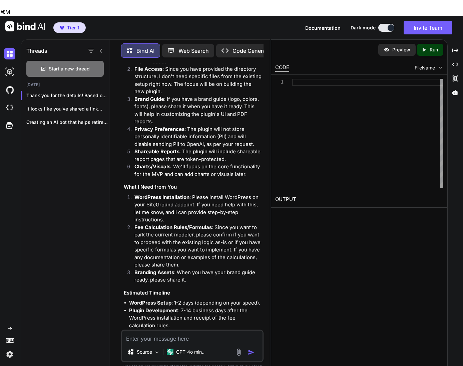
click at [220, 268] on p "Branding Assets : When you have your brand guide ready, please share it." at bounding box center [197, 275] width 127 height 15
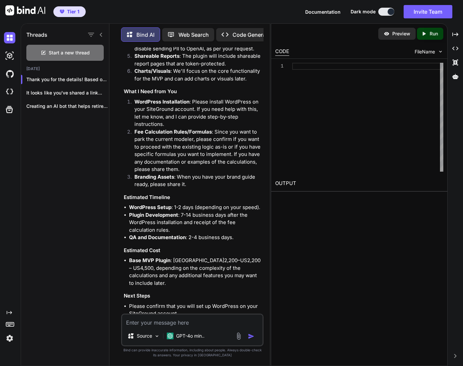
scroll to position [5770, 0]
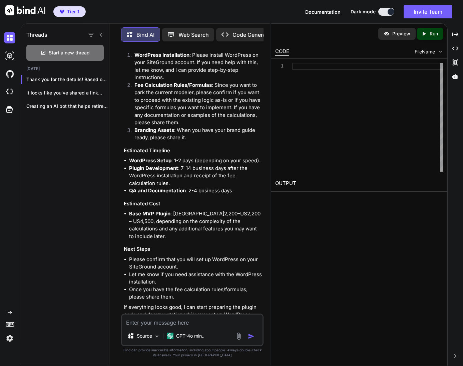
click at [137, 319] on textarea "To enrich screen reader interactions, please activate Accessibility in Grammarl…" at bounding box center [192, 320] width 140 height 12
type textarea "2. Can't you get the calculations from the current PHP file?"
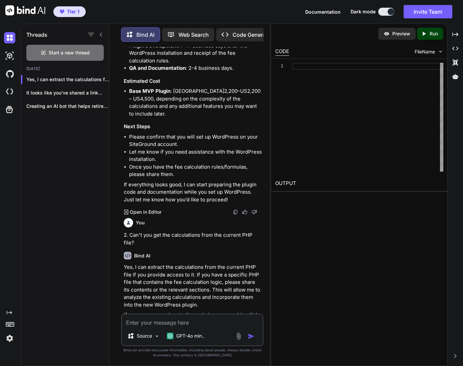
scroll to position [5893, 0]
type textarea "Ok. so which file wioluld that be?"
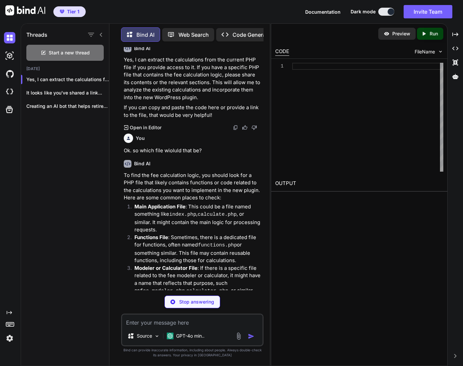
scroll to position [6122, 0]
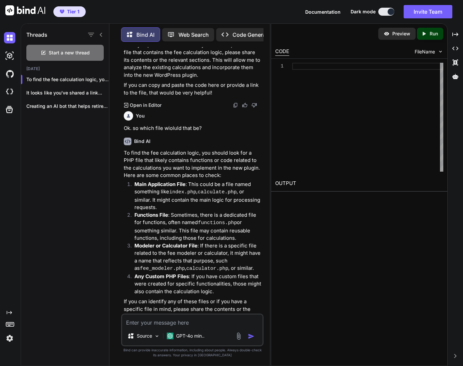
click at [156, 322] on textarea "To enrich screen reader interactions, please activate Accessibility in Grammarl…" at bounding box center [192, 320] width 140 height 12
type textarea "Which folder will it be in?"
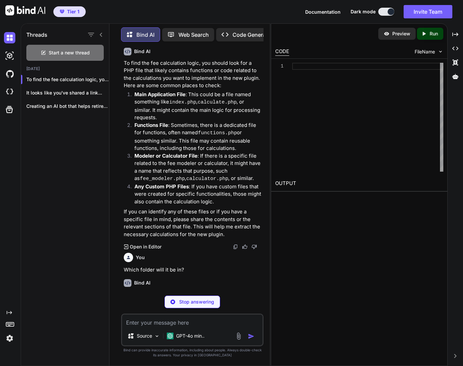
scroll to position [6290, 0]
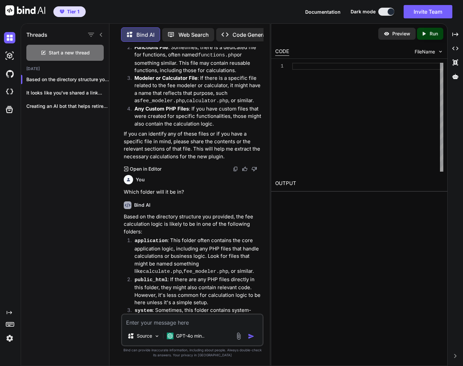
click at [143, 320] on textarea "To enrich screen reader interactions, please activate Accessibility in Grammarl…" at bounding box center [192, 320] width 140 height 12
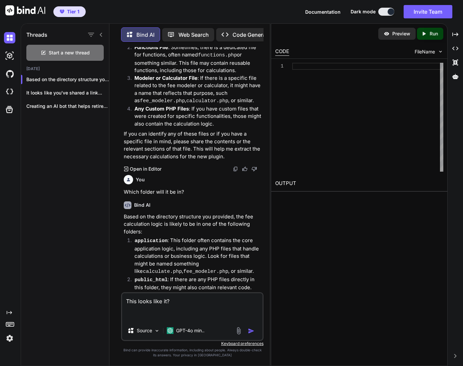
paste textarea "■ models data.php financial_target_data index.html model_data.php one_many_serv…"
type textarea "This looks like it? ■ models data.php financial_target_data index.html model_da…"
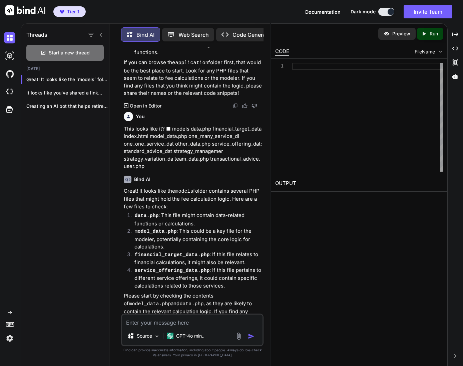
scroll to position [6573, 0]
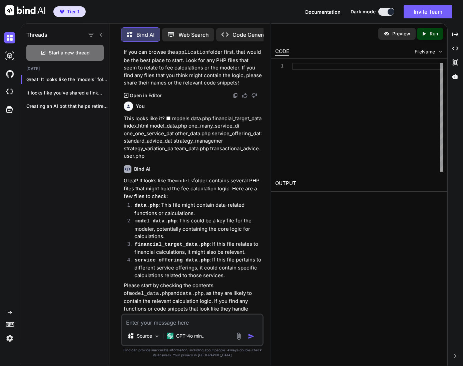
click at [238, 337] on img at bounding box center [239, 336] width 8 height 8
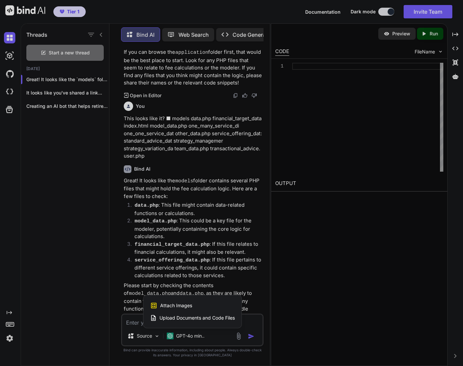
click at [183, 317] on span "Upload Documents and Code Files" at bounding box center [196, 317] width 75 height 7
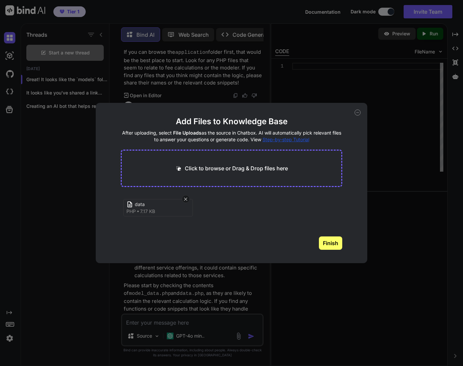
click at [330, 241] on button "Finish" at bounding box center [330, 242] width 23 height 13
click at [390, 184] on div "Add Files to Knowledge Base After uploading, select File Uploads as the source …" at bounding box center [231, 183] width 463 height 366
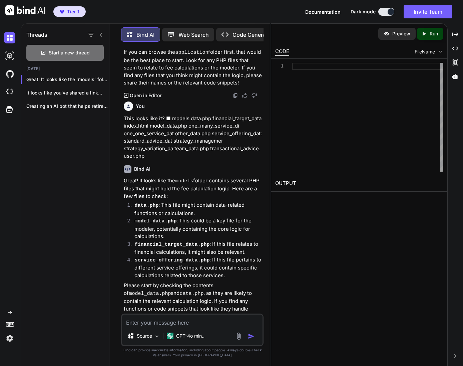
click at [138, 321] on textarea "To enrich screen reader interactions, please activate Accessibility in Grammarl…" at bounding box center [192, 320] width 140 height 12
type textarea "Data shared"
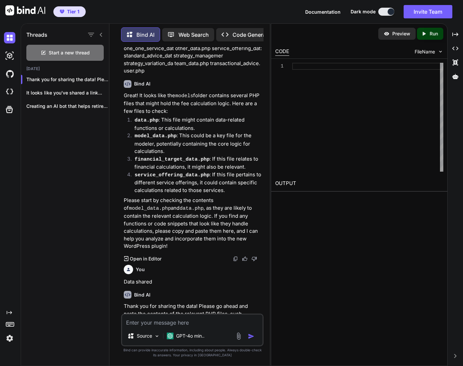
scroll to position [6678, 0]
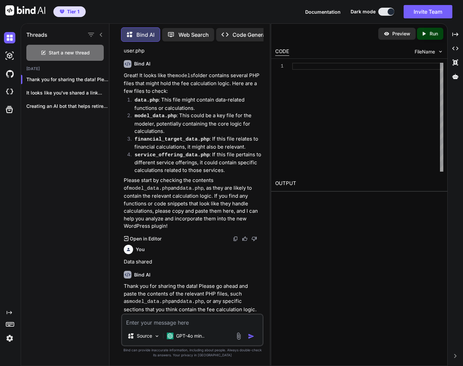
click at [169, 321] on textarea "To enrich screen reader interactions, please activate Accessibility in Grammarl…" at bounding box center [192, 320] width 140 height 12
paste textarea "<?php class data extends MY_Model { function __construct() { parent::__construc…"
type textarea "<?php class data extends MY_Model { function __construct() { parent::__construc…"
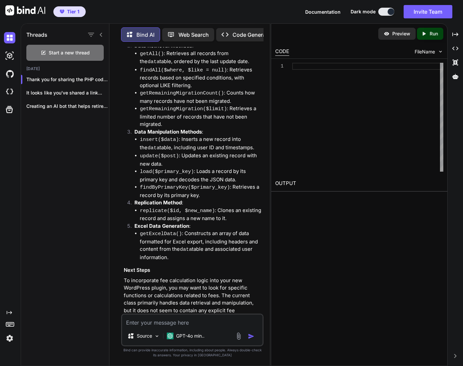
scroll to position [7860, 0]
click at [150, 317] on textarea "To enrich screen reader interactions, please activate Accessibility in Grammarl…" at bounding box center [192, 320] width 140 height 12
type textarea "What's the best way to down;oad all files and share them here"
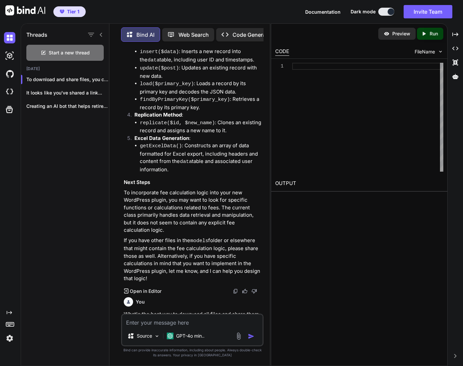
scroll to position [8033, 0]
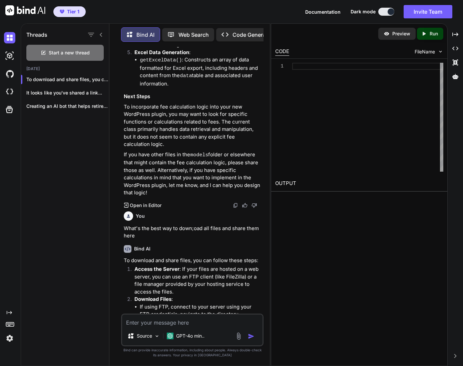
click at [201, 265] on p "Access the Server : If your files are hosted on a web server, you can use an FT…" at bounding box center [197, 280] width 127 height 30
drag, startPoint x: 179, startPoint y: 241, endPoint x: 218, endPoint y: 252, distance: 40.4
click at [218, 303] on li "If using FTP, connect to your server using your FTP credentials, navigate to th…" at bounding box center [201, 318] width 122 height 30
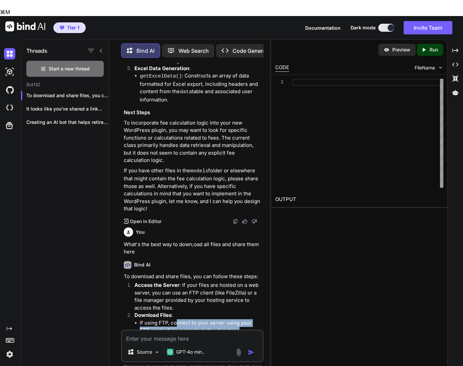
click at [218, 319] on li "If using FTP, connect to your server using your FTP credentials, navigate to th…" at bounding box center [201, 334] width 122 height 30
click at [210, 319] on ul "If using FTP, connect to your server using your FTP credentials, navigate to th…" at bounding box center [197, 345] width 127 height 53
click at [213, 349] on li "If using a file manager, you can usually select multiple files or folders and d…" at bounding box center [201, 360] width 122 height 23
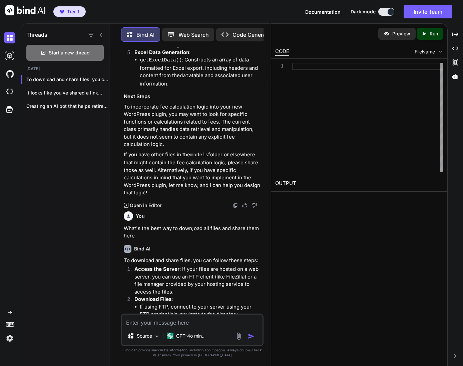
scroll to position [8055, 0]
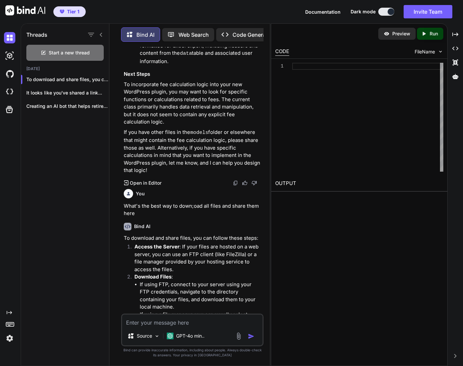
click at [187, 323] on textarea "To enrich screen reader interactions, please activate Accessibility in Grammarl…" at bounding box center [192, 320] width 140 height 12
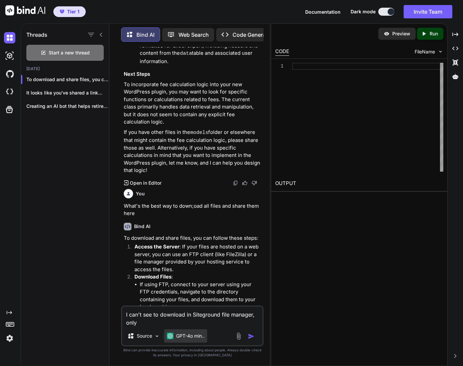
click at [193, 332] on p "GPT-4o min.." at bounding box center [190, 335] width 28 height 7
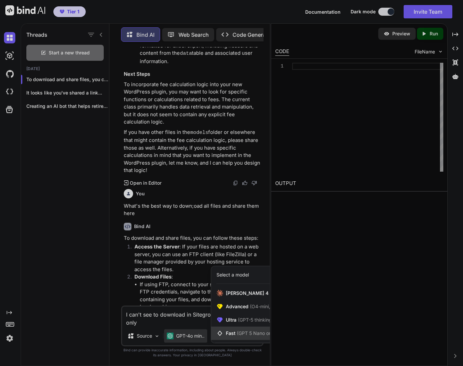
click at [244, 334] on span "(GPT 5 Nano or Gemini 2.5 Flash)" at bounding box center [273, 333] width 72 height 6
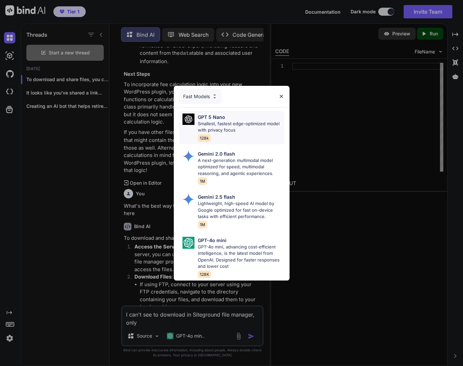
click at [223, 120] on p "Smallest, fastest edge-optimized model with privacy focus" at bounding box center [241, 126] width 86 height 13
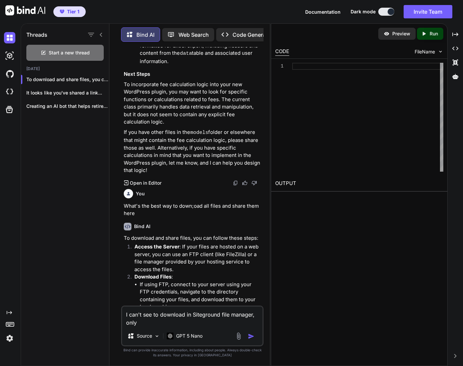
click at [148, 323] on textarea "I can't see to download in Siteground file manager, only" at bounding box center [192, 316] width 140 height 20
type textarea "I can't see to download in Siteground file manager, only Archive"
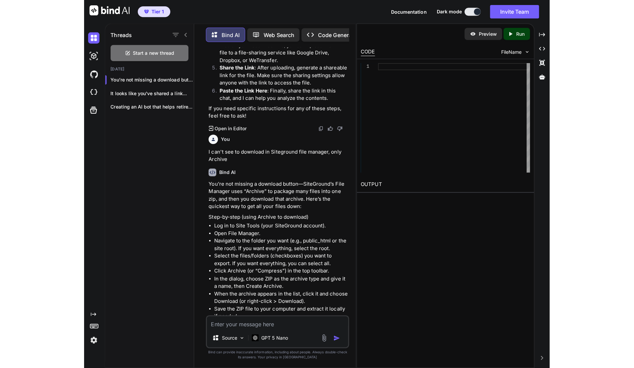
scroll to position [8456, 0]
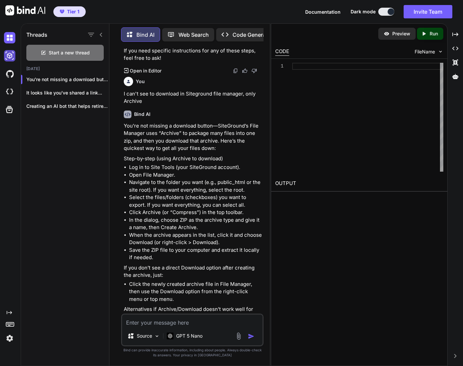
click at [8, 59] on img at bounding box center [9, 55] width 11 height 11
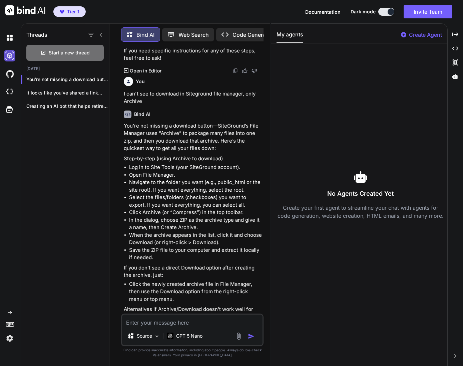
click at [10, 55] on img at bounding box center [9, 55] width 11 height 11
click at [8, 75] on img at bounding box center [9, 73] width 11 height 11
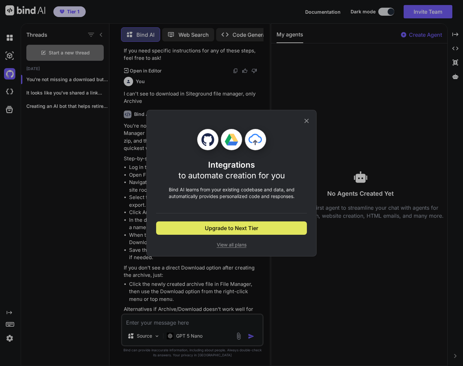
click at [238, 231] on span "Upgrade to Next Tier" at bounding box center [231, 228] width 53 height 8
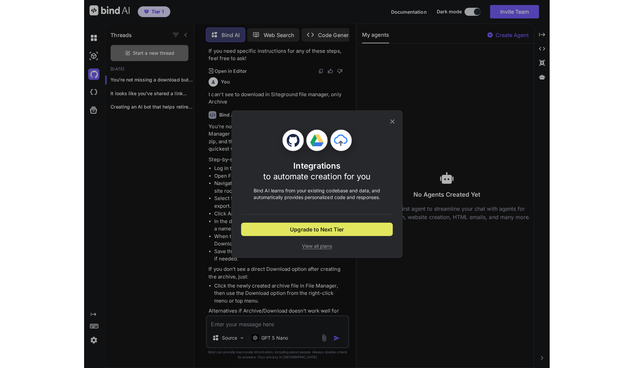
scroll to position [5985, 0]
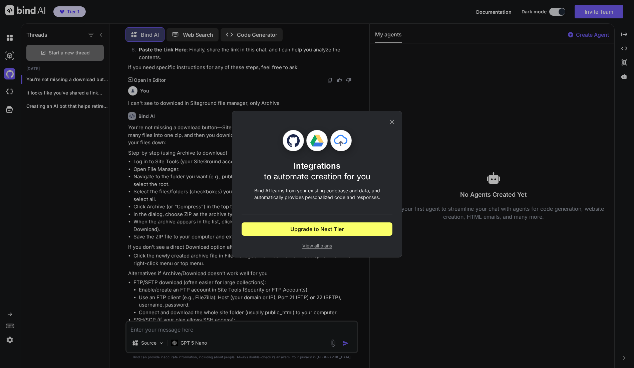
click at [395, 121] on icon at bounding box center [391, 121] width 7 height 7
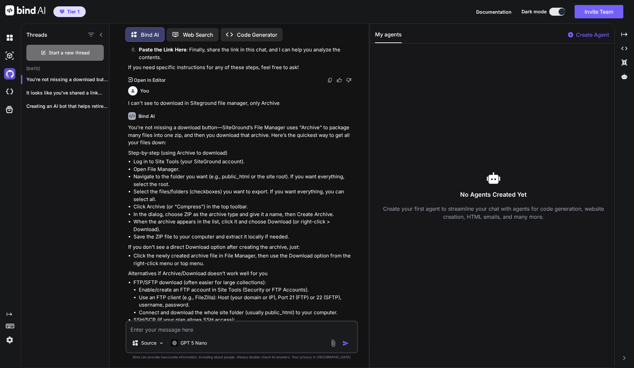
click at [11, 76] on img at bounding box center [9, 73] width 11 height 11
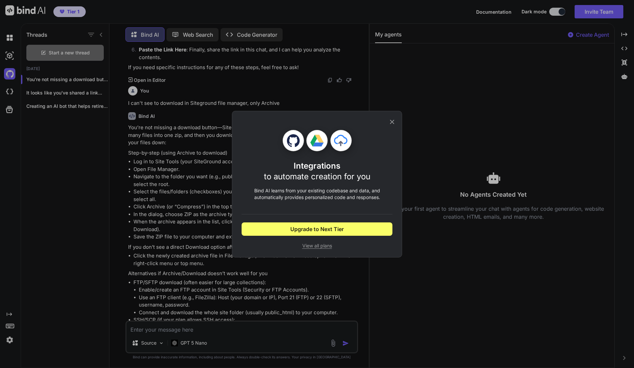
click at [382, 123] on div "Integrations to automate creation for you Bind AI learns from your existing cod…" at bounding box center [316, 184] width 151 height 146
click at [391, 123] on icon at bounding box center [391, 121] width 7 height 7
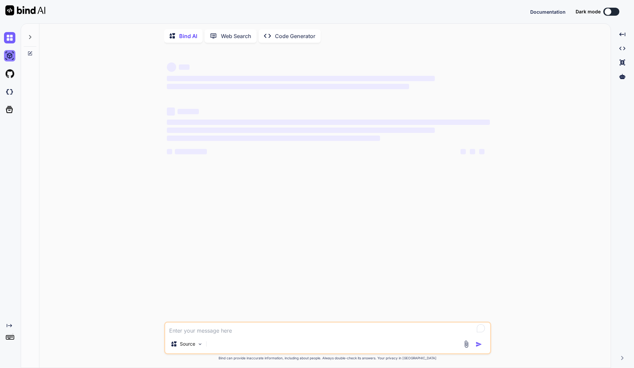
click at [8, 56] on img at bounding box center [9, 55] width 11 height 11
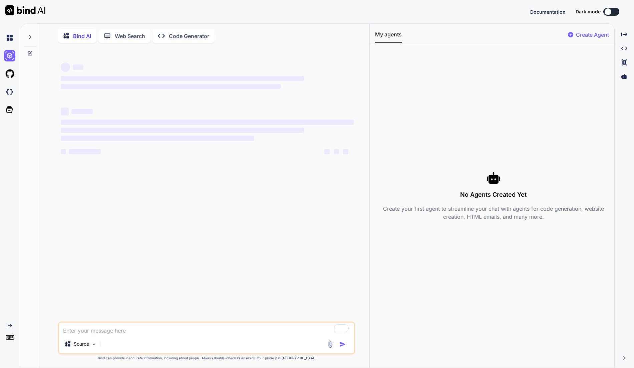
type textarea "x"
